Goal: Information Seeking & Learning: Learn about a topic

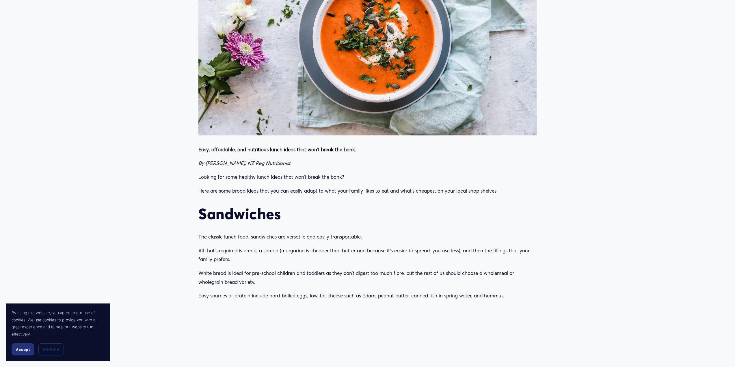
scroll to position [376, 0]
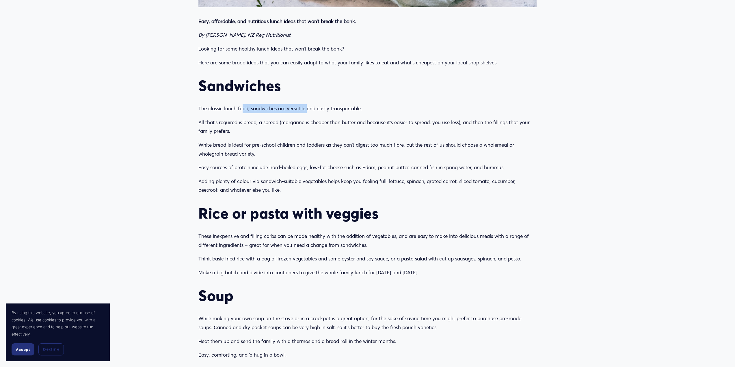
drag, startPoint x: 243, startPoint y: 109, endPoint x: 306, endPoint y: 110, distance: 62.7
click at [308, 103] on div "Easy, affordable, and nutritious lunch ideas that won’t break the bank. By [PER…" at bounding box center [367, 314] width 338 height 594
click at [310, 127] on p "All that’s required is bread, a spread (margarine is cheaper than butter and be…" at bounding box center [367, 127] width 338 height 18
drag, startPoint x: 239, startPoint y: 140, endPoint x: 451, endPoint y: 190, distance: 217.7
click at [451, 190] on div "Easy, affordable, and nutritious lunch ideas that won’t break the bank. By [PER…" at bounding box center [367, 314] width 338 height 594
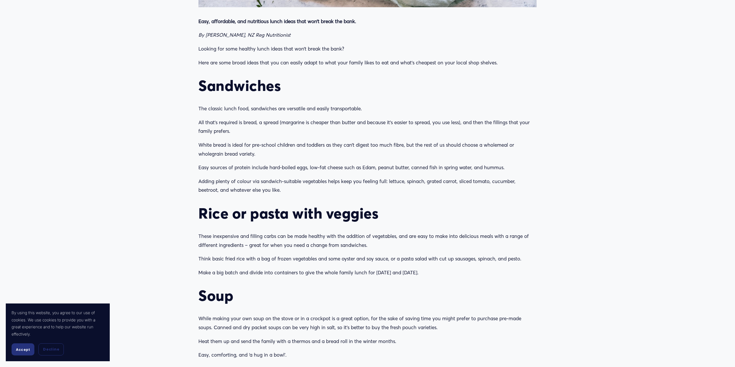
click at [317, 130] on p "All that’s required is bread, a spread (margarine is cheaper than butter and be…" at bounding box center [367, 127] width 338 height 18
drag, startPoint x: 272, startPoint y: 233, endPoint x: 277, endPoint y: 218, distance: 16.3
click at [278, 219] on div "Easy, affordable, and nutritious lunch ideas that won’t break the bank. By [PER…" at bounding box center [367, 314] width 338 height 594
click at [283, 257] on p "Think basic fried rice with a bag of frozen vegetables and some oyster and soy …" at bounding box center [367, 259] width 338 height 9
drag, startPoint x: 256, startPoint y: 261, endPoint x: 360, endPoint y: 262, distance: 104.0
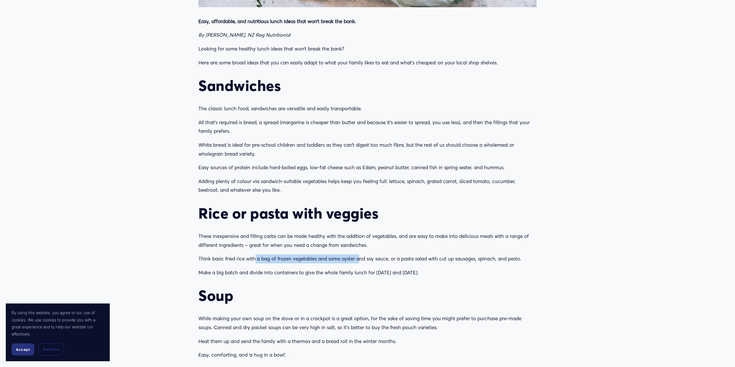
click at [360, 262] on p "Think basic fried rice with a bag of frozen vegetables and some oyster and soy …" at bounding box center [367, 259] width 338 height 9
click at [490, 218] on h2 "Rice or pasta with veggies" at bounding box center [367, 214] width 338 height 18
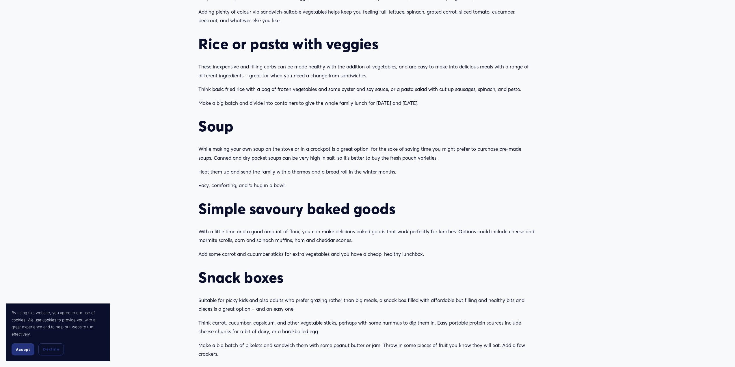
scroll to position [636, 0]
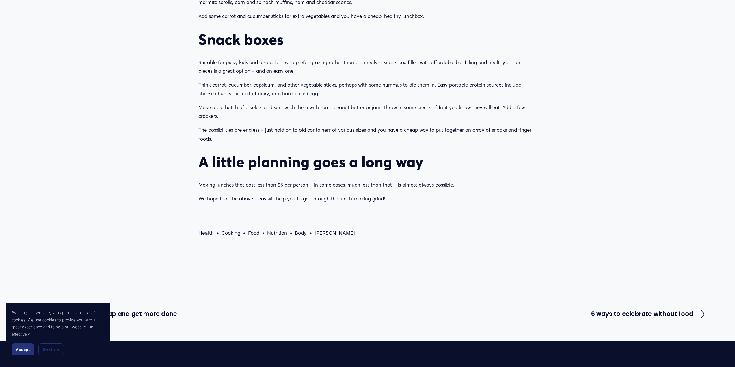
drag, startPoint x: 379, startPoint y: 179, endPoint x: 344, endPoint y: 54, distance: 130.4
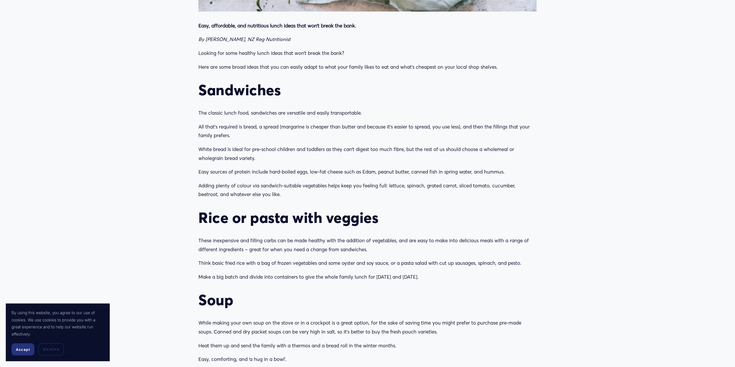
scroll to position [376, 0]
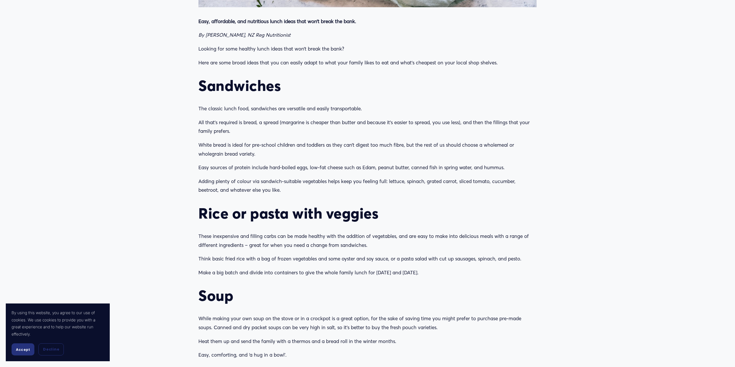
click at [376, 152] on p "White bread is ideal for pre-school children and toddlers as they can’t digest …" at bounding box center [367, 150] width 338 height 18
drag, startPoint x: 237, startPoint y: 121, endPoint x: 353, endPoint y: 112, distance: 115.9
click at [353, 112] on div "Easy, affordable, and nutritious lunch ideas that won’t break the bank. By [PER…" at bounding box center [367, 314] width 338 height 594
click at [410, 131] on p "All that’s required is bread, a spread (margarine is cheaper than butter and be…" at bounding box center [367, 127] width 338 height 18
